Goal: Transaction & Acquisition: Purchase product/service

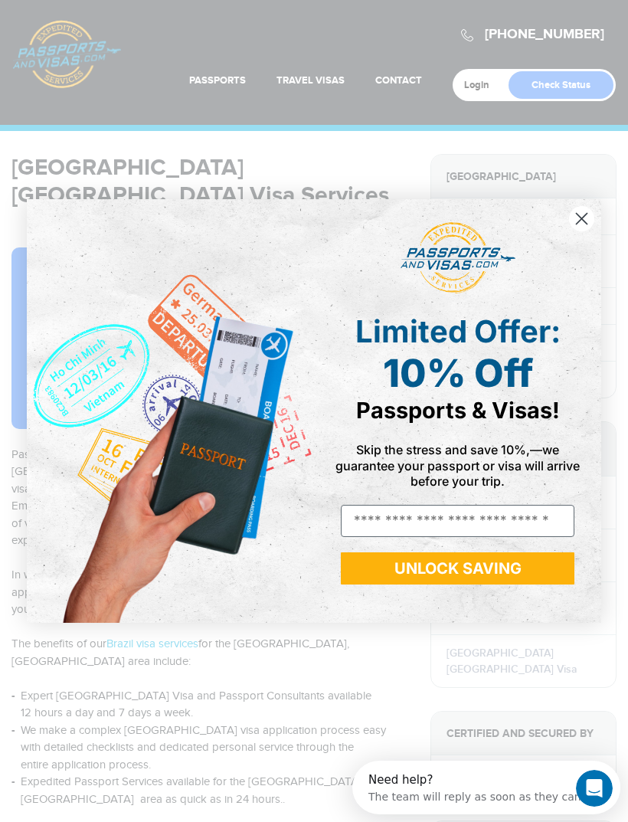
click at [587, 219] on circle "Close dialog" at bounding box center [581, 218] width 25 height 25
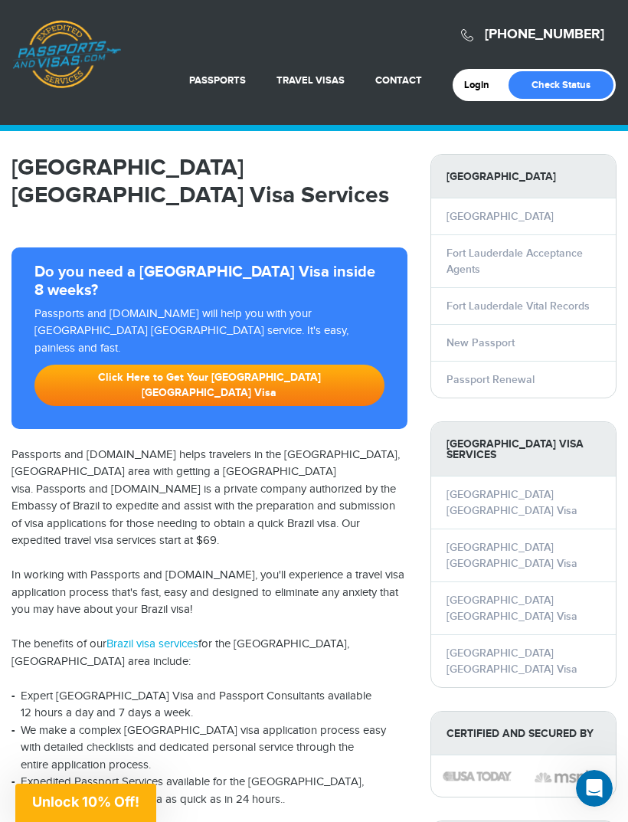
click at [250, 365] on link "Click Here to Get Your Fort Lauderdale Brazil Visa" at bounding box center [209, 385] width 350 height 41
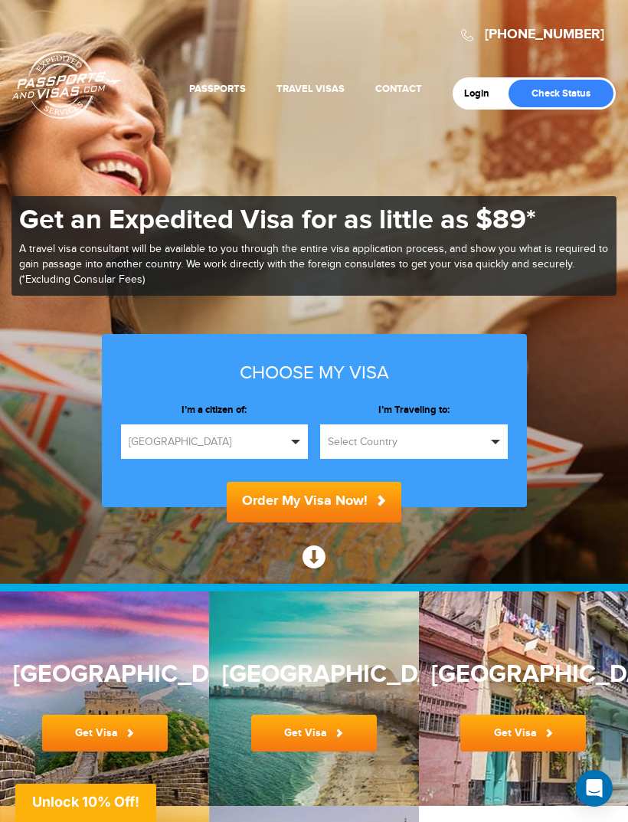
click at [502, 437] on button "Select Country" at bounding box center [414, 441] width 188 height 34
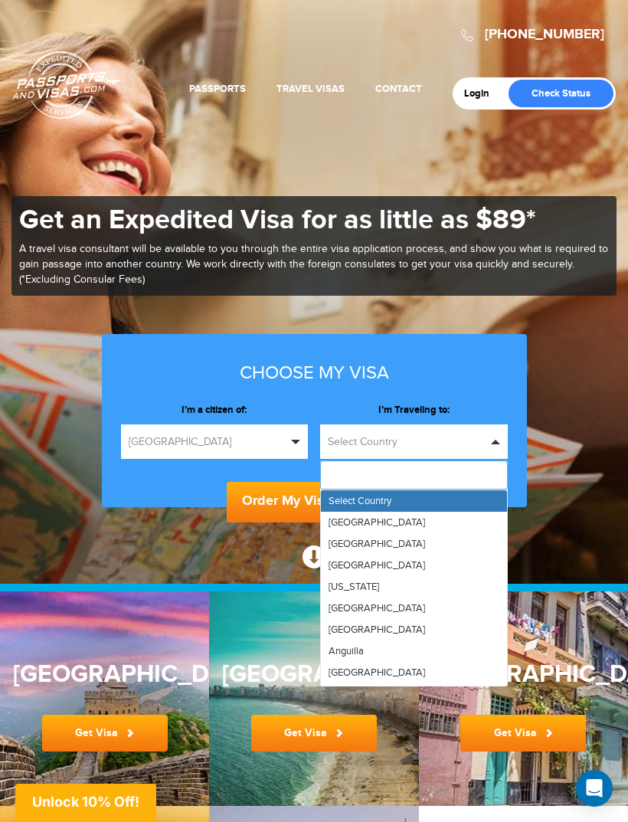
click at [404, 475] on input "text" at bounding box center [414, 474] width 188 height 29
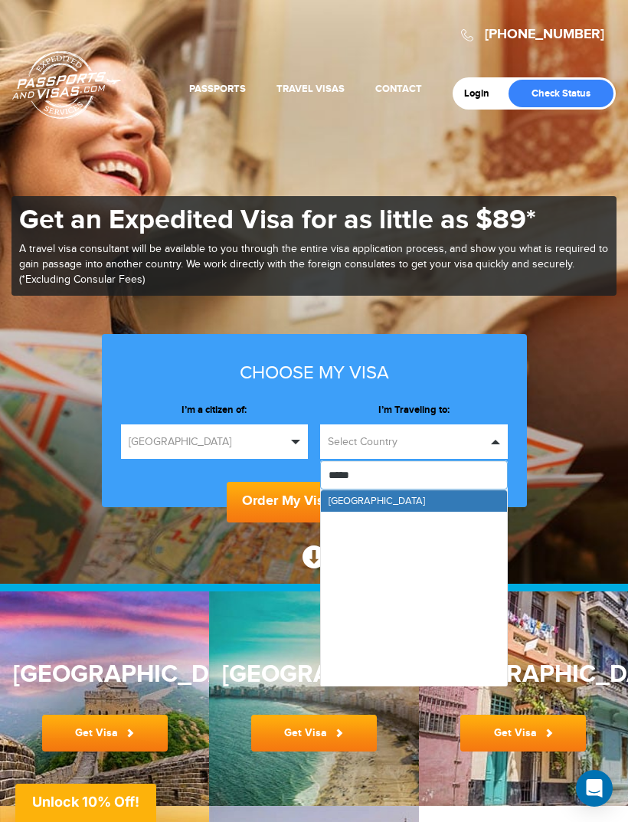
type input "******"
click at [403, 496] on link "[GEOGRAPHIC_DATA]" at bounding box center [414, 500] width 186 height 21
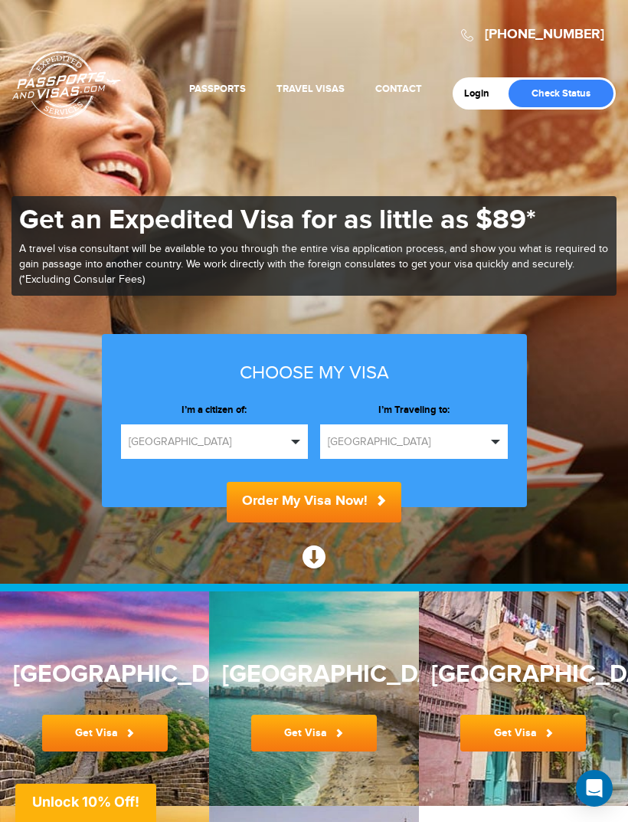
click at [341, 502] on button "Order My Visa Now!" at bounding box center [314, 502] width 175 height 41
